Goal: Find specific page/section: Find specific page/section

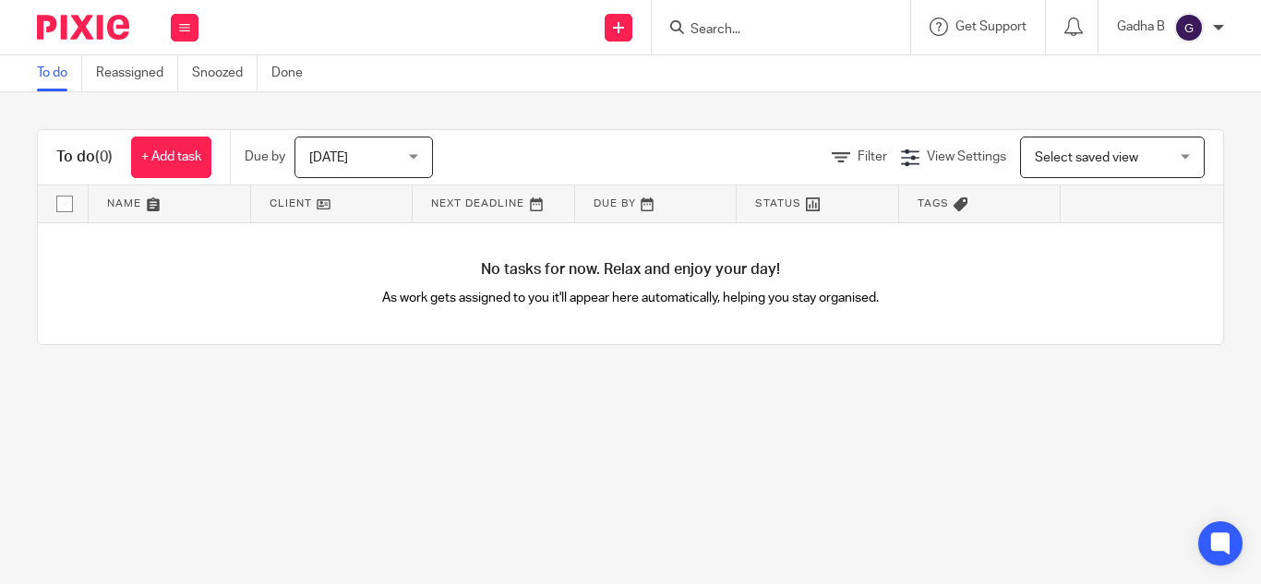
click at [697, 32] on input "Search" at bounding box center [772, 30] width 166 height 17
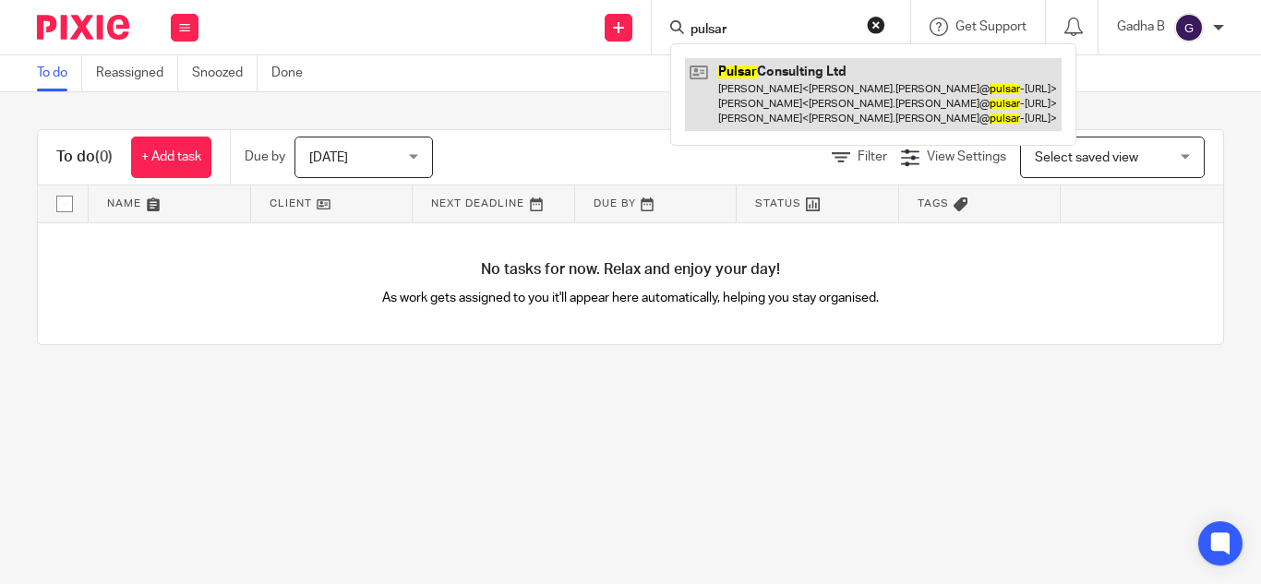
type input "pulsar"
click at [767, 100] on link at bounding box center [873, 94] width 377 height 73
